Goal: Find specific page/section: Find specific page/section

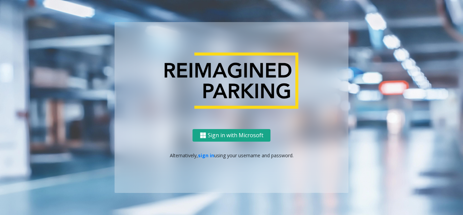
click at [248, 131] on button "Sign in with Microsoft" at bounding box center [232, 135] width 78 height 13
click at [199, 156] on link "sign in" at bounding box center [206, 155] width 16 height 6
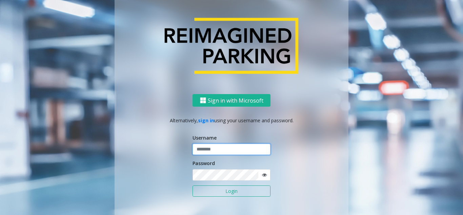
click at [214, 150] on input "text" at bounding box center [232, 150] width 78 height 12
type input "******"
click at [193, 185] on button "Login" at bounding box center [232, 191] width 78 height 12
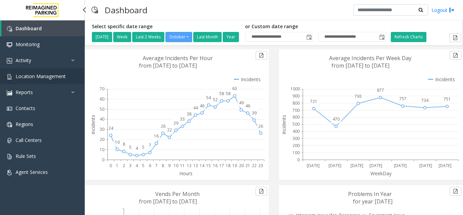
click at [47, 78] on span "Location Management" at bounding box center [41, 76] width 50 height 6
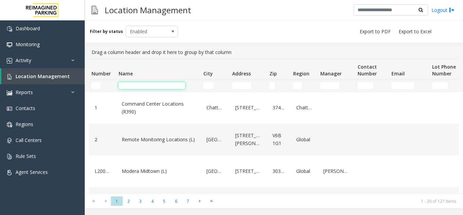
click at [156, 85] on input "Name Filter" at bounding box center [152, 85] width 66 height 7
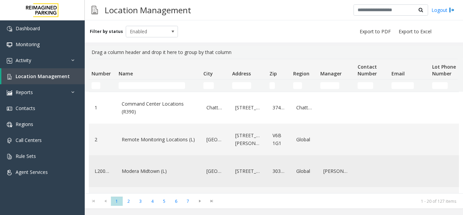
click at [131, 178] on div "Modera Midtown (L)" at bounding box center [158, 171] width 77 height 26
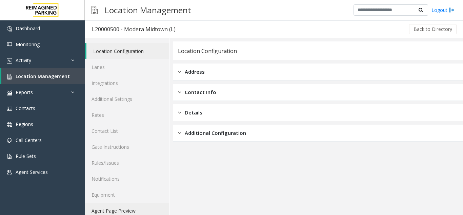
click at [95, 211] on link "Agent Page Preview" at bounding box center [127, 211] width 84 height 16
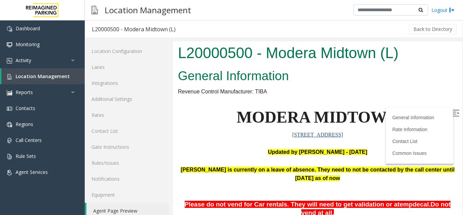
drag, startPoint x: 442, startPoint y: 111, endPoint x: 443, endPoint y: 101, distance: 10.0
click at [452, 111] on label at bounding box center [457, 114] width 10 height 10
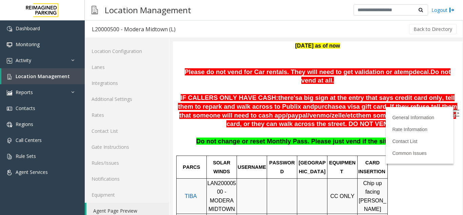
scroll to position [139, 0]
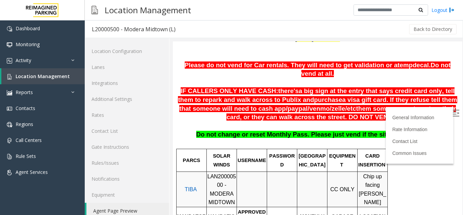
drag, startPoint x: 455, startPoint y: 69, endPoint x: 630, endPoint y: 119, distance: 182.1
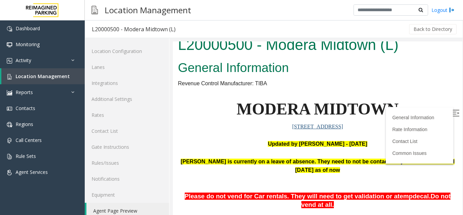
scroll to position [0, 0]
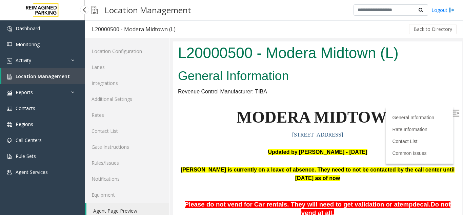
click at [22, 72] on link "Location Management" at bounding box center [42, 76] width 83 height 16
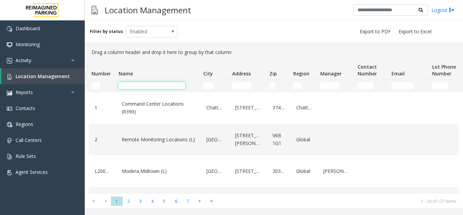
click at [146, 82] on input "Name Filter" at bounding box center [152, 85] width 66 height 7
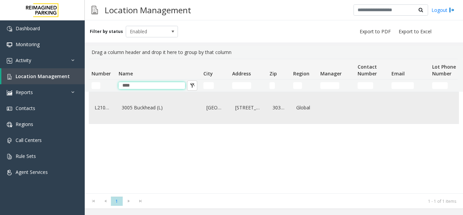
type input "****"
click at [166, 113] on link "3005 Buckhead (L)" at bounding box center [158, 107] width 77 height 11
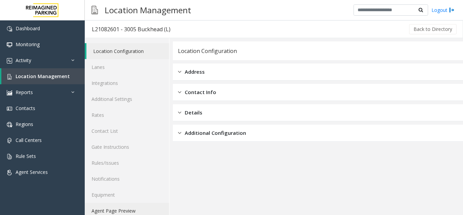
click at [96, 211] on link "Agent Page Preview" at bounding box center [127, 211] width 84 height 16
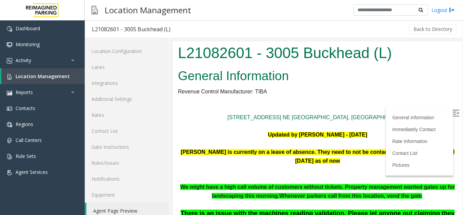
click at [453, 114] on img at bounding box center [456, 113] width 7 height 7
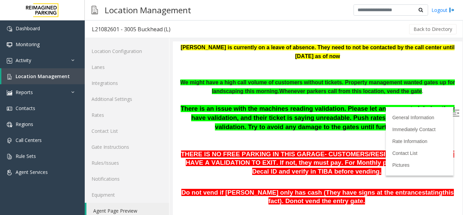
scroll to position [112, 0]
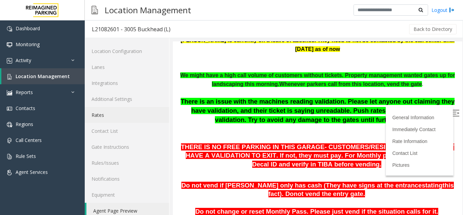
click at [98, 120] on link "Rates" at bounding box center [127, 115] width 84 height 16
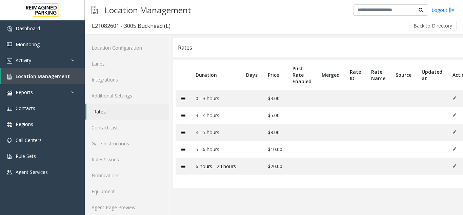
scroll to position [9, 0]
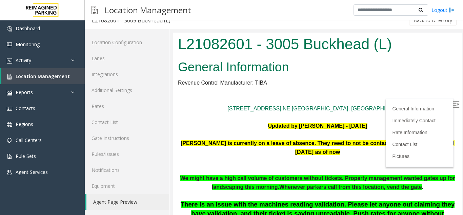
click at [452, 106] on label at bounding box center [457, 105] width 10 height 10
click at [452, 47] on div "L21082601 - 3005 Buckhead (L)" at bounding box center [318, 45] width 290 height 25
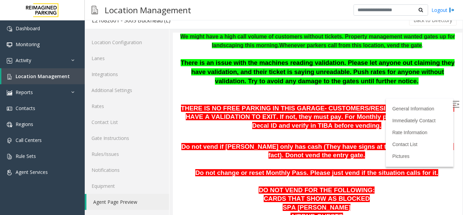
scroll to position [149, 0]
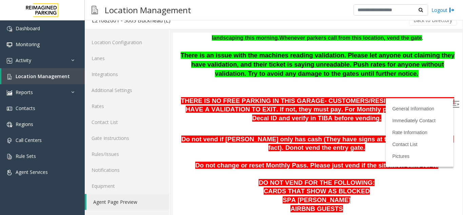
drag, startPoint x: 455, startPoint y: 45, endPoint x: 631, endPoint y: 91, distance: 182.7
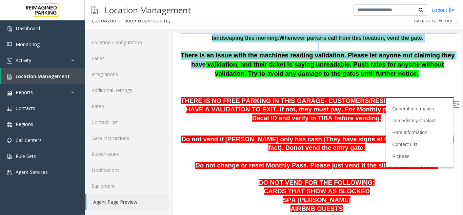
drag, startPoint x: 452, startPoint y: 60, endPoint x: 452, endPoint y: 63, distance: 3.4
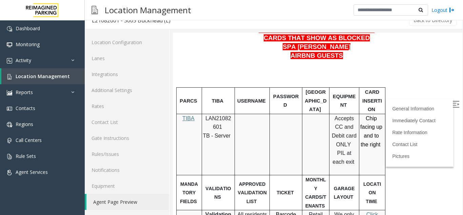
scroll to position [309, 0]
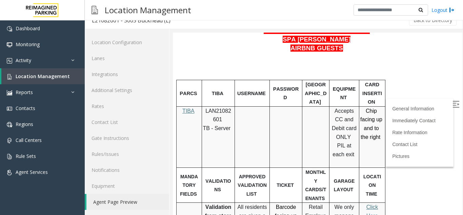
drag, startPoint x: 455, startPoint y: 70, endPoint x: 630, endPoint y: 106, distance: 179.0
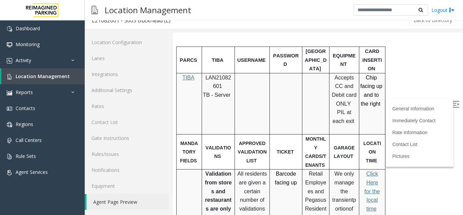
scroll to position [350, 0]
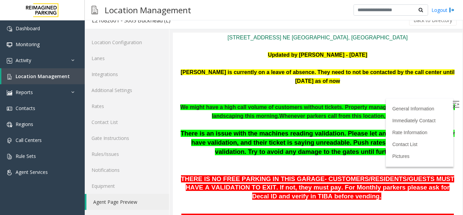
scroll to position [97, 0]
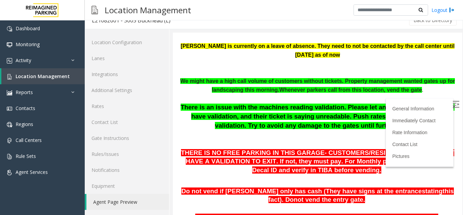
drag, startPoint x: 453, startPoint y: 53, endPoint x: 632, endPoint y: 85, distance: 182.0
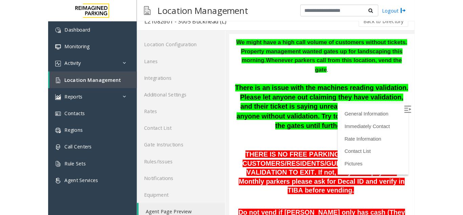
scroll to position [130, 0]
